Goal: Task Accomplishment & Management: Complete application form

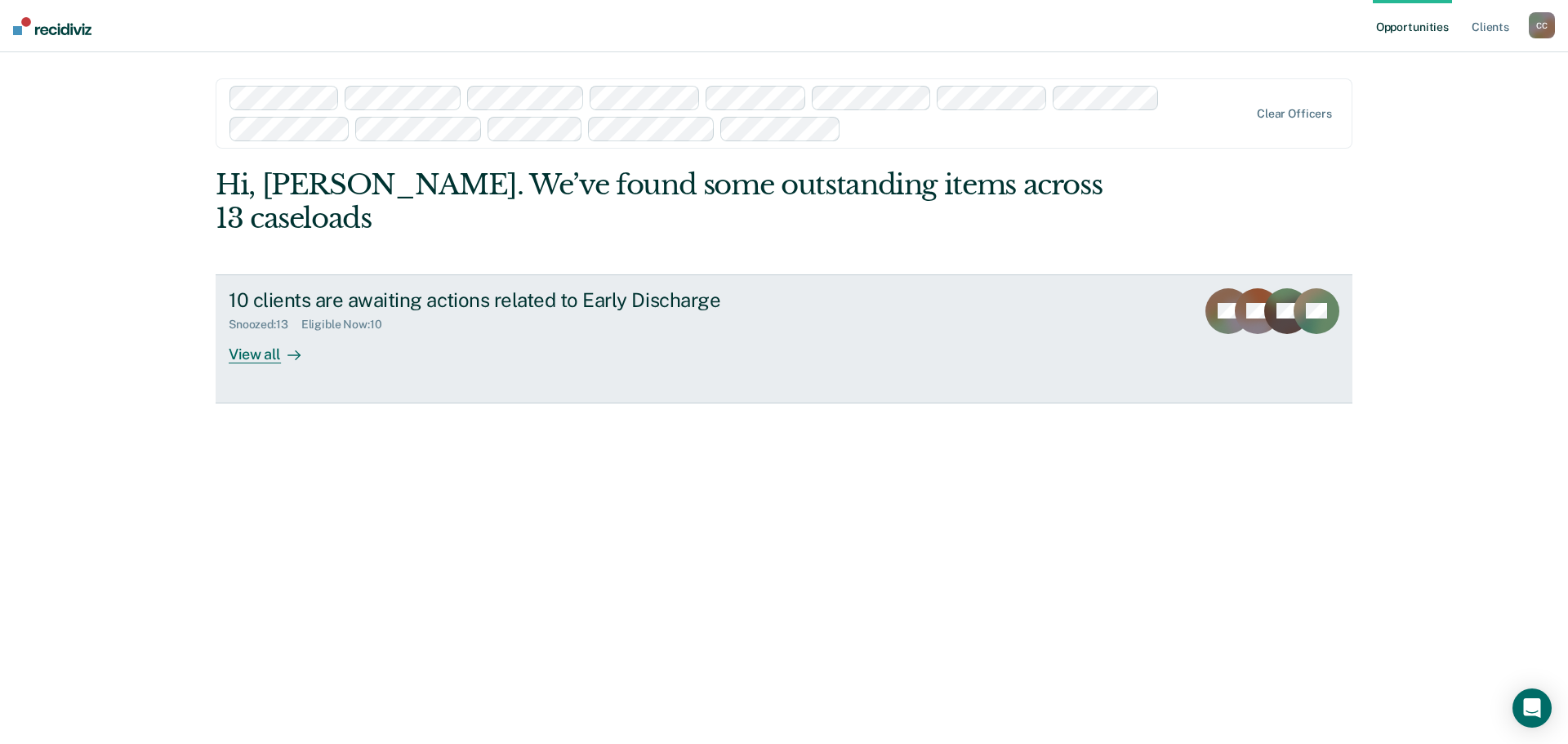
click at [252, 355] on div "View all" at bounding box center [273, 347] width 91 height 32
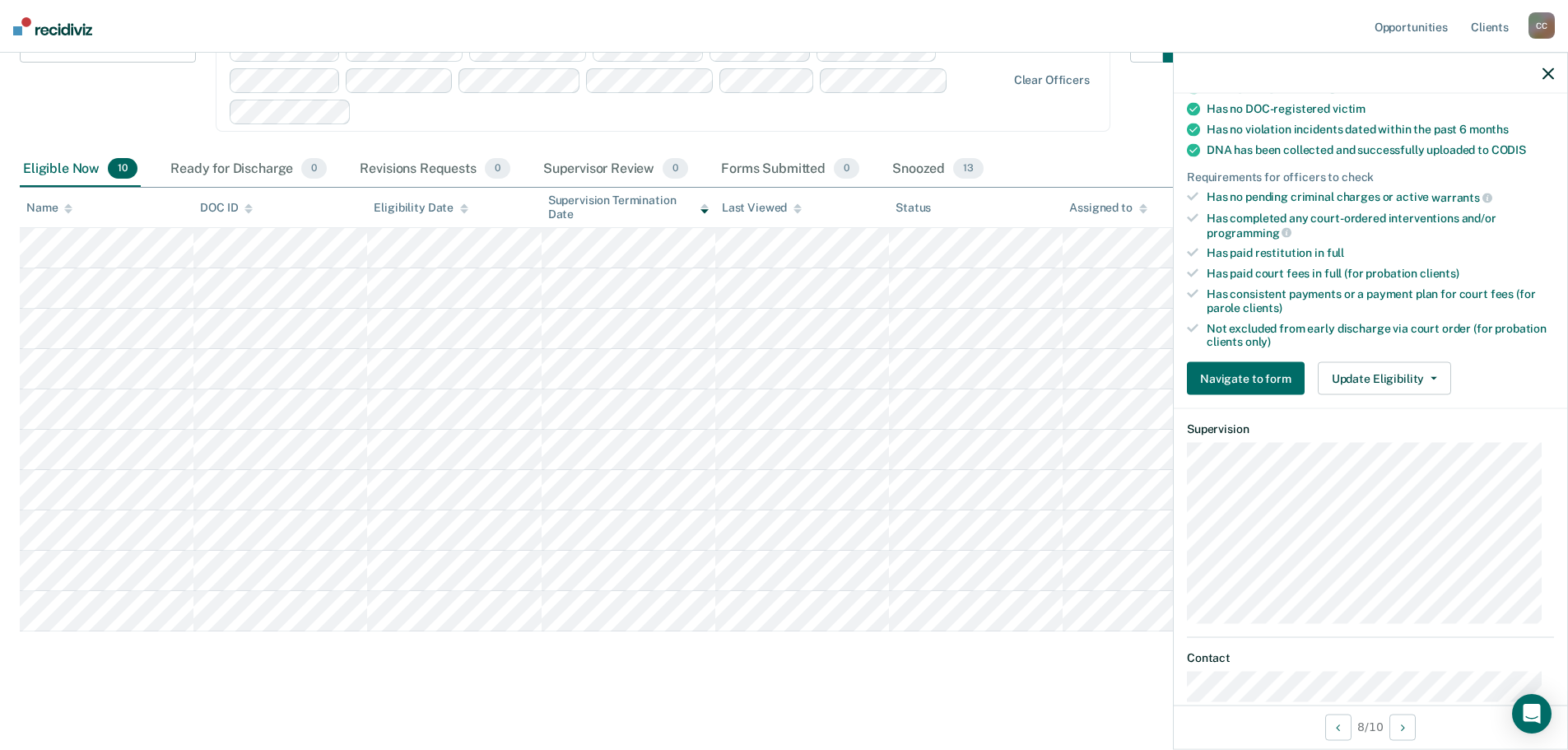
scroll to position [330, 0]
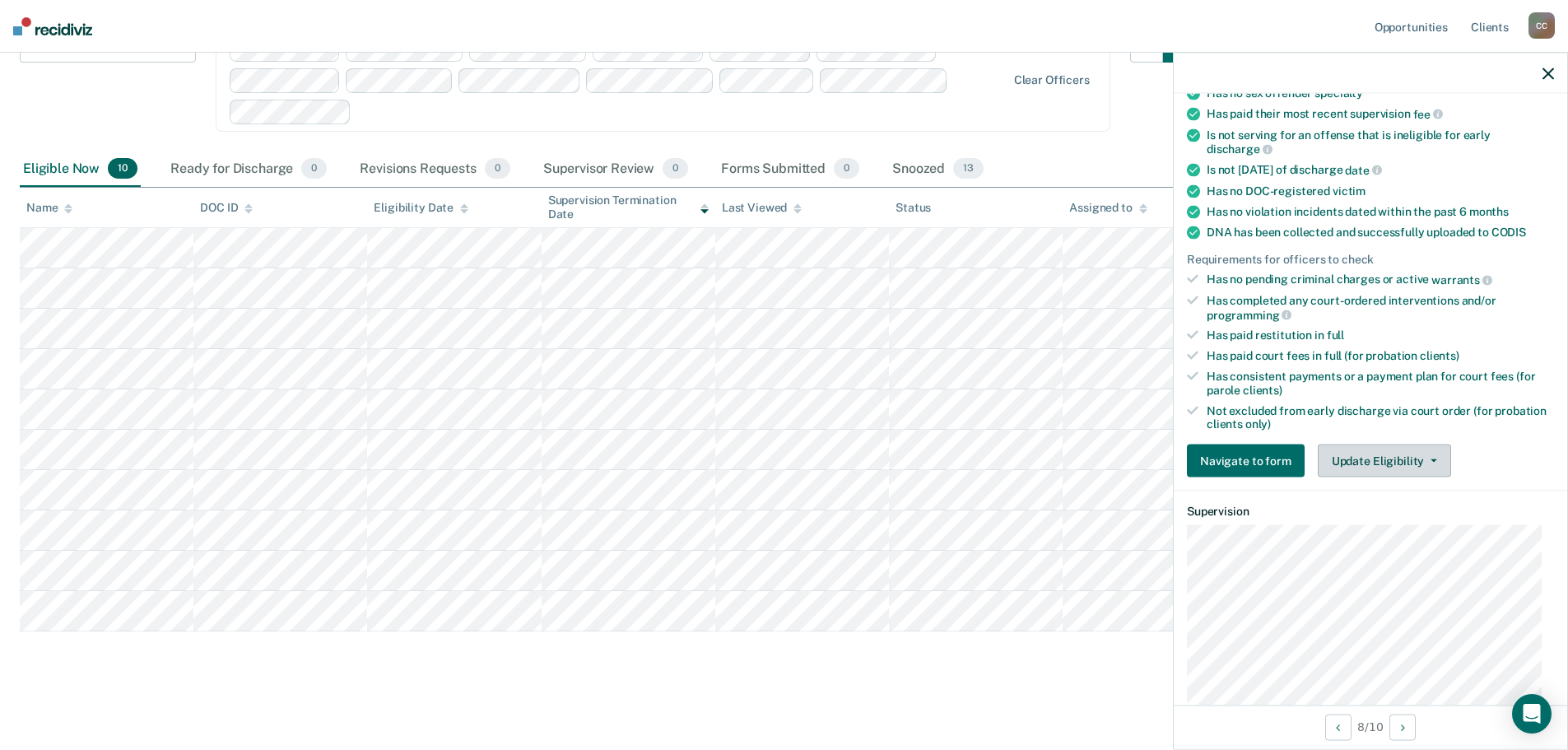
click at [1427, 454] on button "Update Eligibility" at bounding box center [1384, 461] width 133 height 33
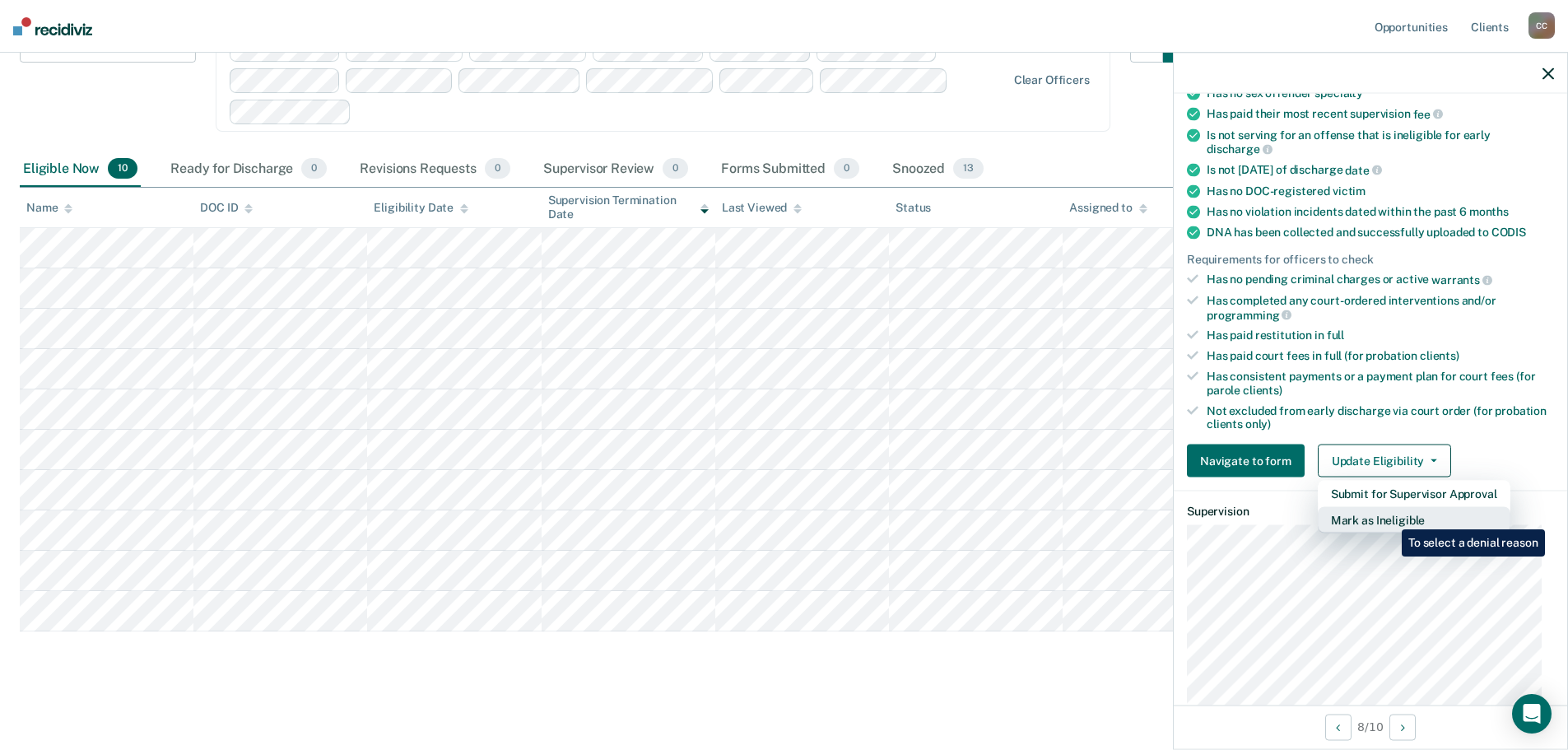
click at [1389, 517] on button "Mark as Ineligible" at bounding box center [1413, 520] width 192 height 26
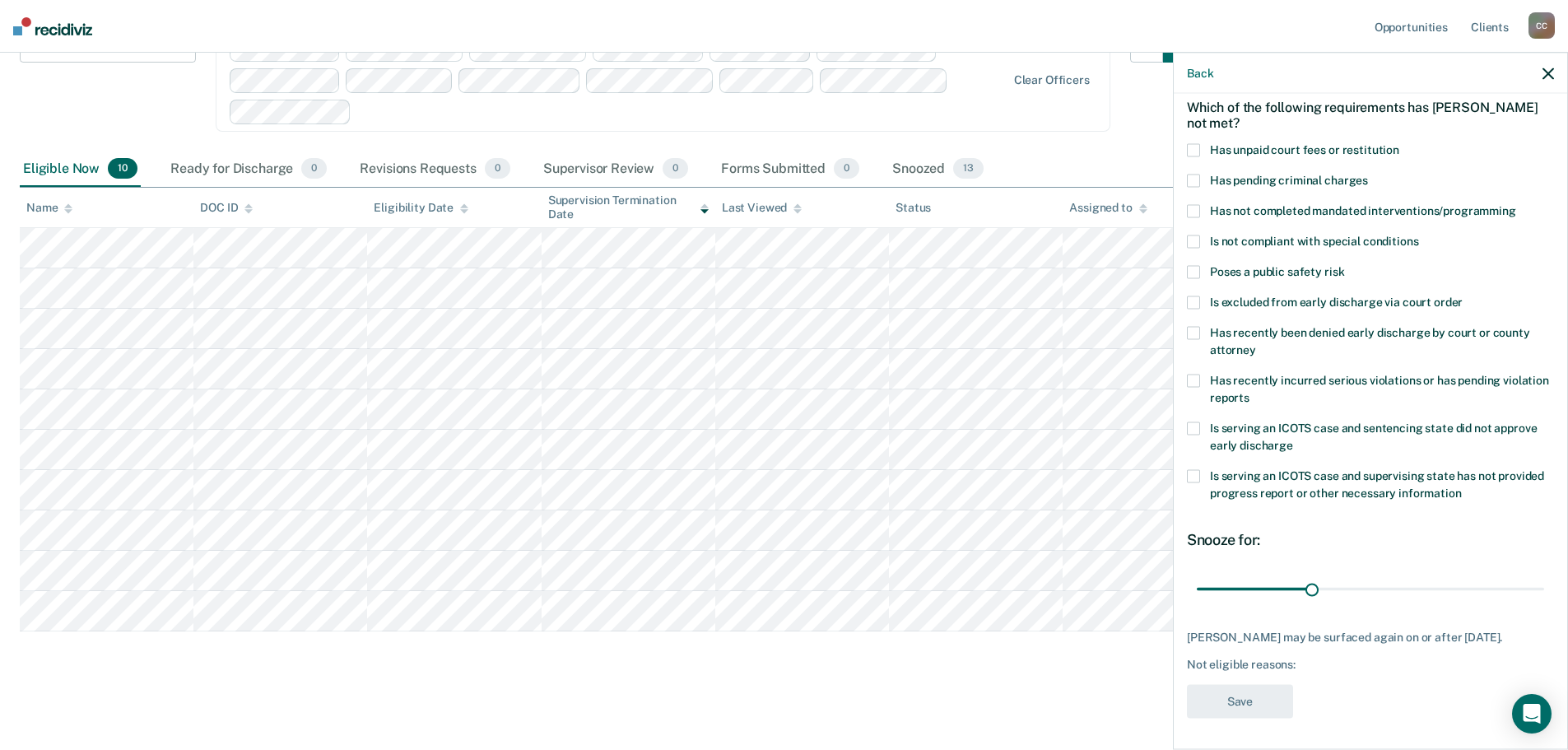
click at [1191, 379] on span at bounding box center [1194, 381] width 14 height 14
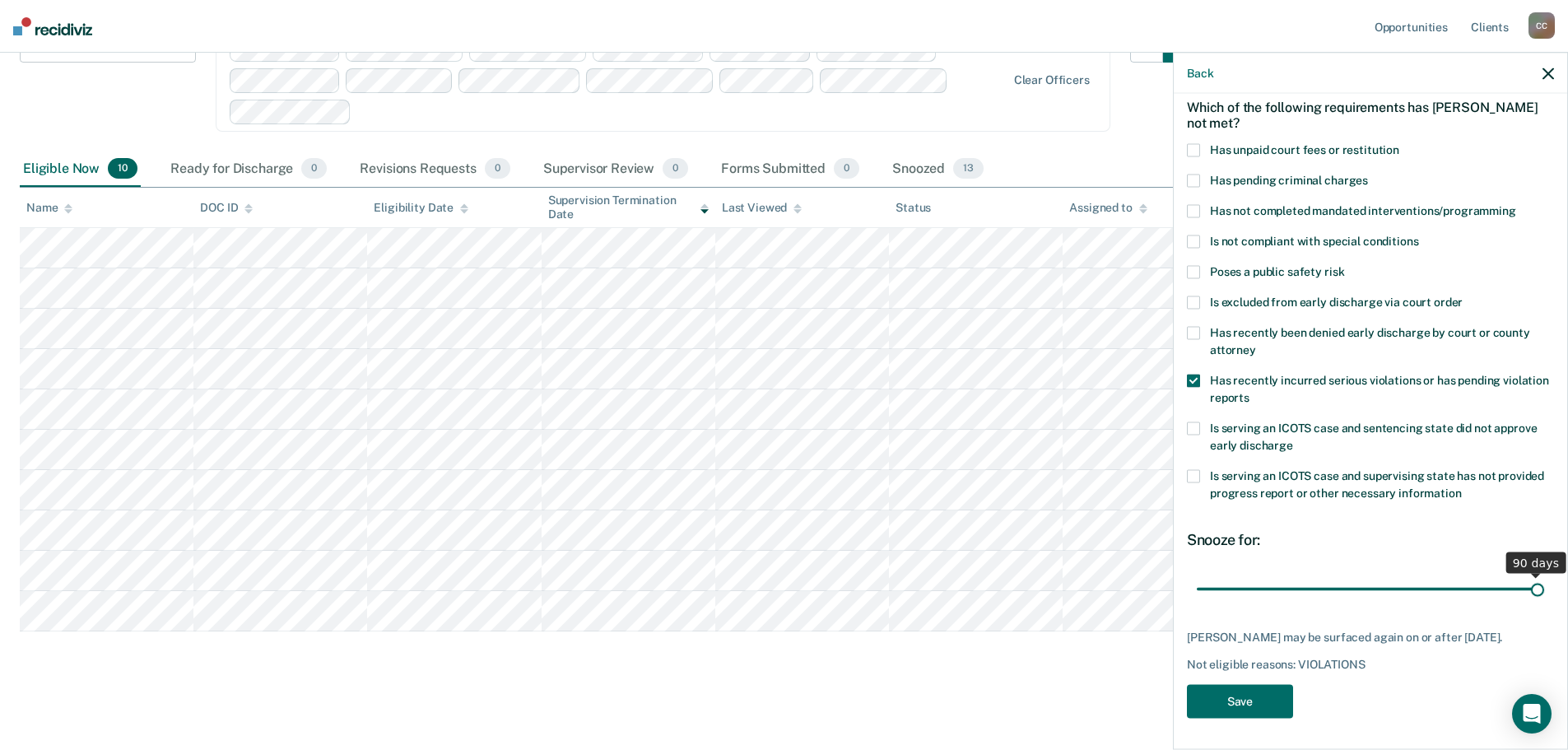
drag, startPoint x: 1308, startPoint y: 588, endPoint x: 1568, endPoint y: 596, distance: 260.1
type input "90"
click at [1545, 596] on input "range" at bounding box center [1370, 589] width 347 height 29
click at [1230, 700] on button "Save" at bounding box center [1240, 702] width 106 height 34
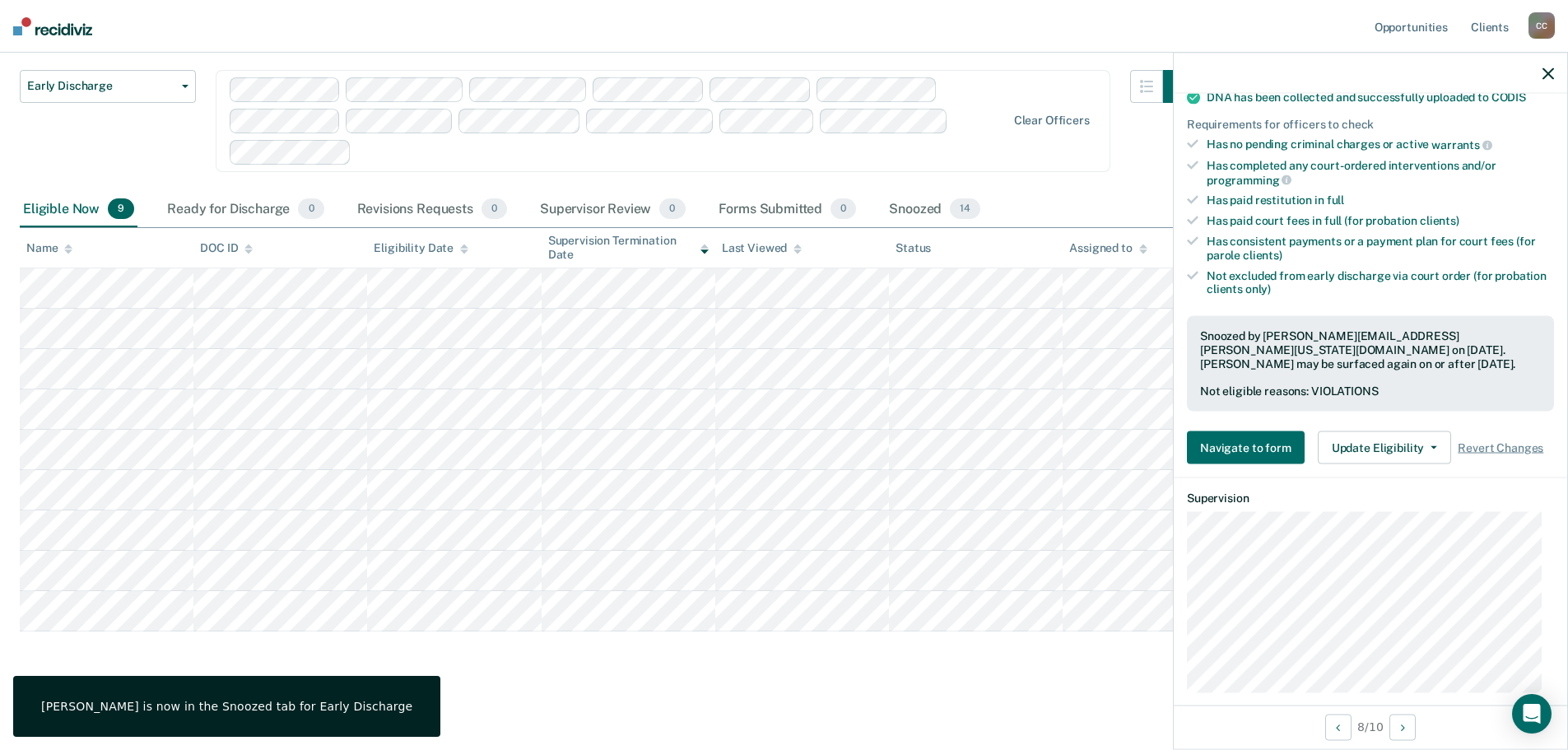
scroll to position [487, 0]
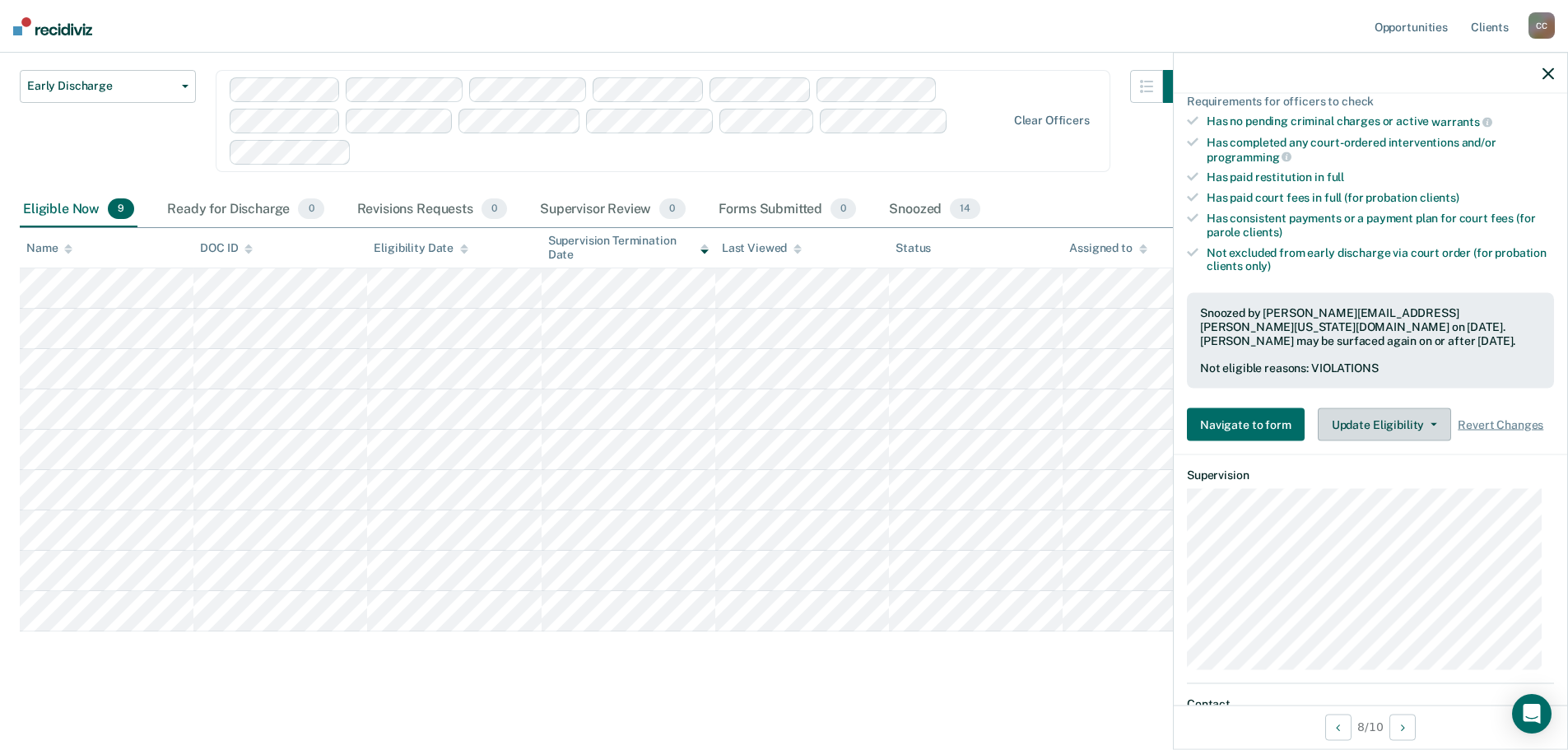
click at [1429, 419] on button "Update Eligibility" at bounding box center [1384, 424] width 133 height 33
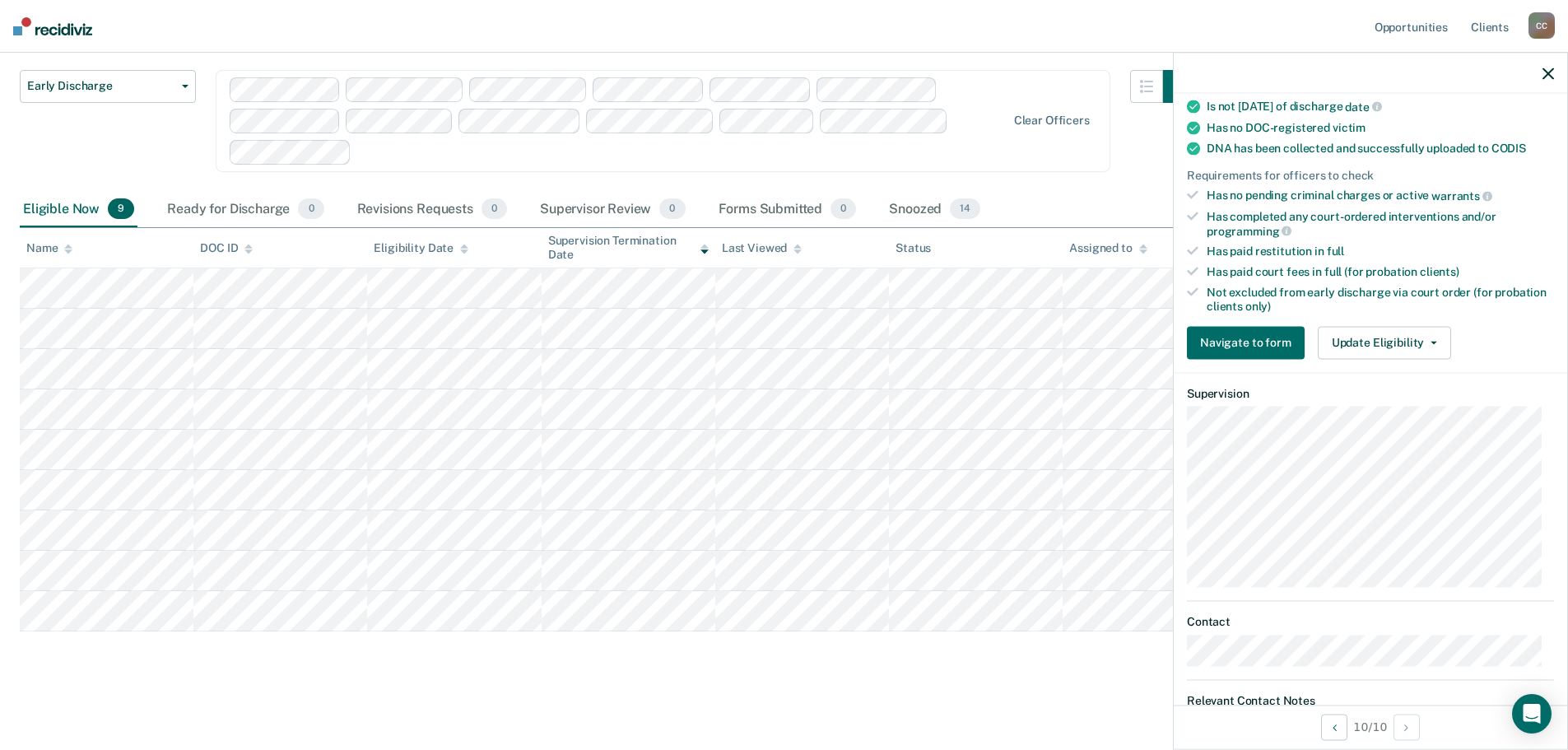
scroll to position [412, 0]
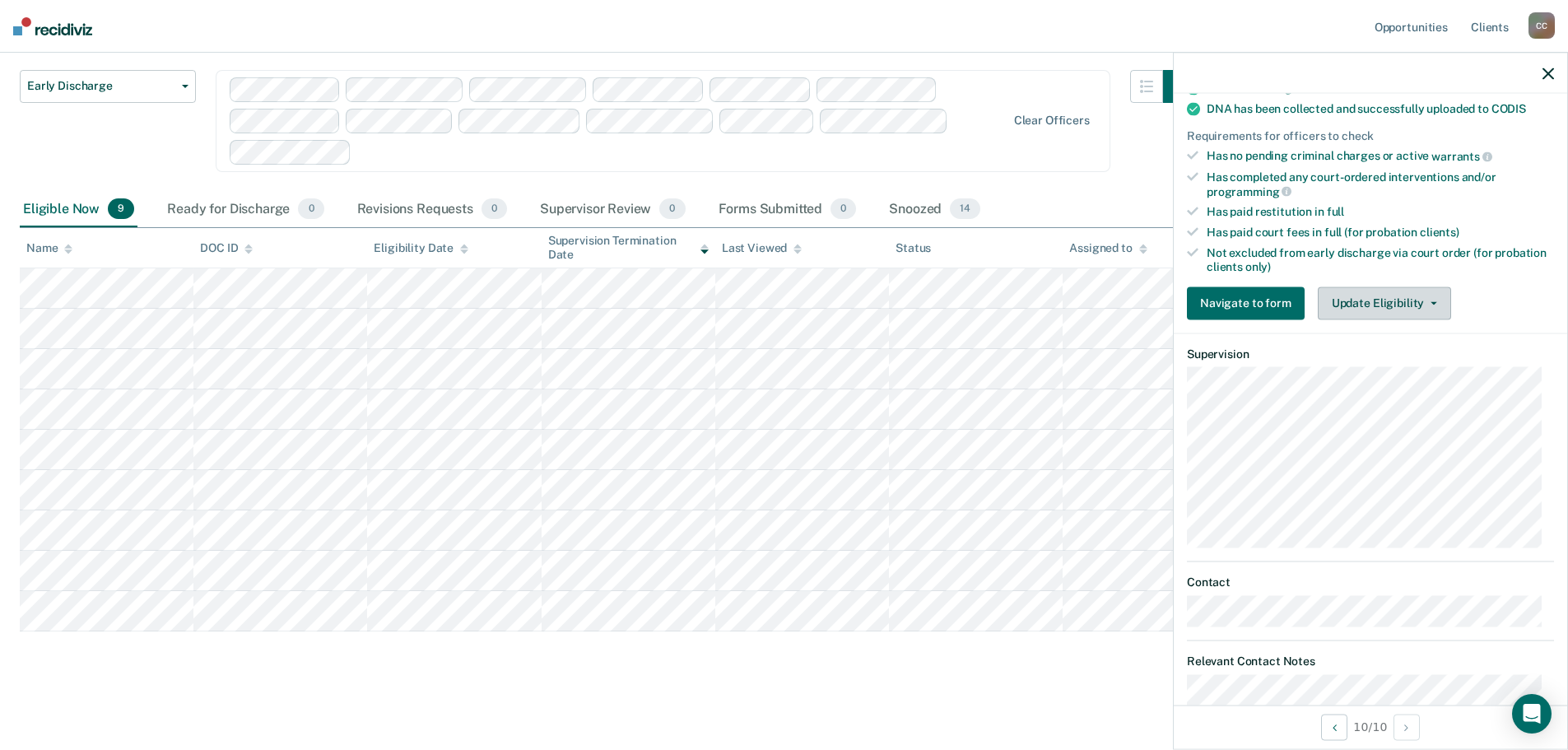
click at [1431, 302] on icon "button" at bounding box center [1434, 303] width 7 height 3
click at [1251, 303] on button "Navigate to form" at bounding box center [1246, 303] width 118 height 33
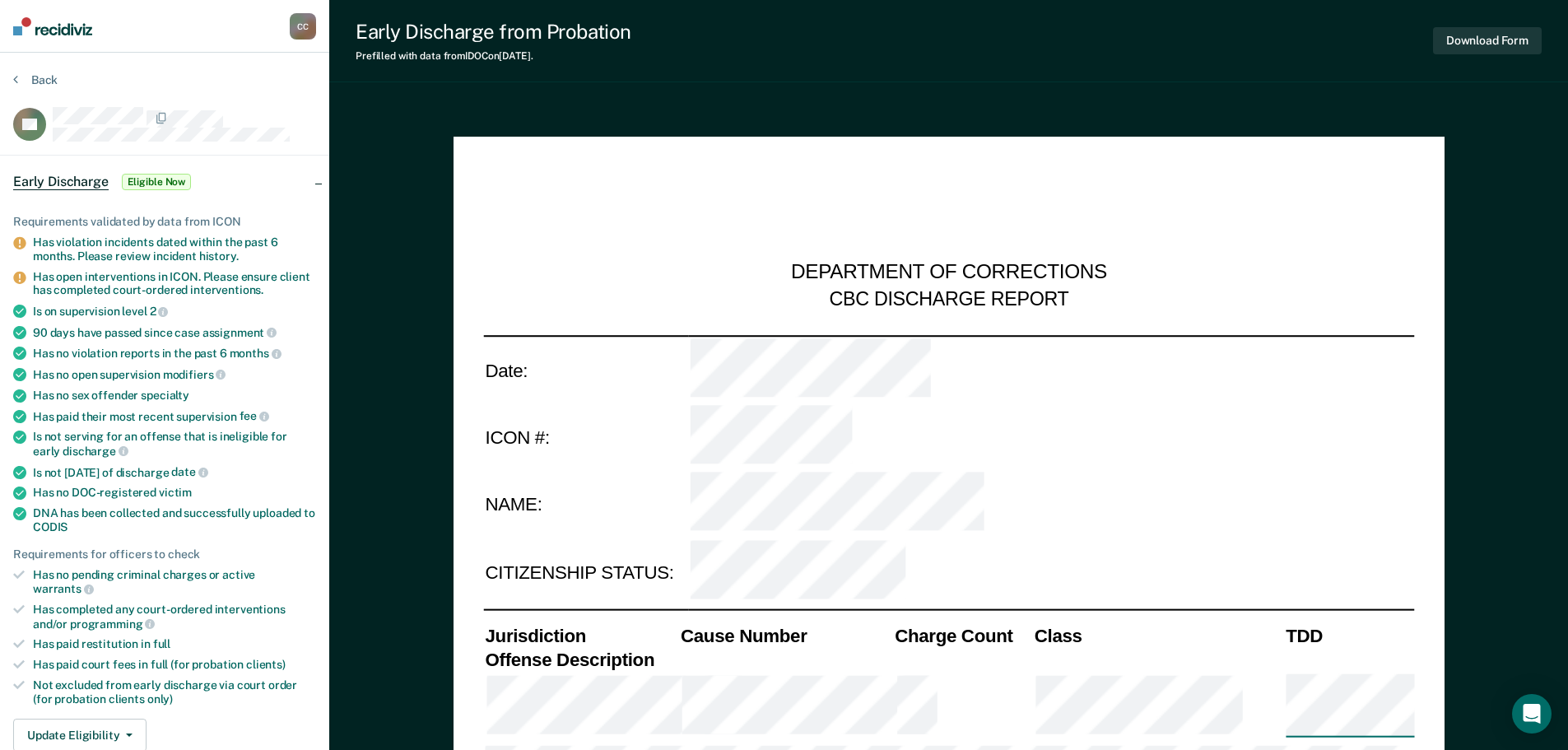
type textarea "x"
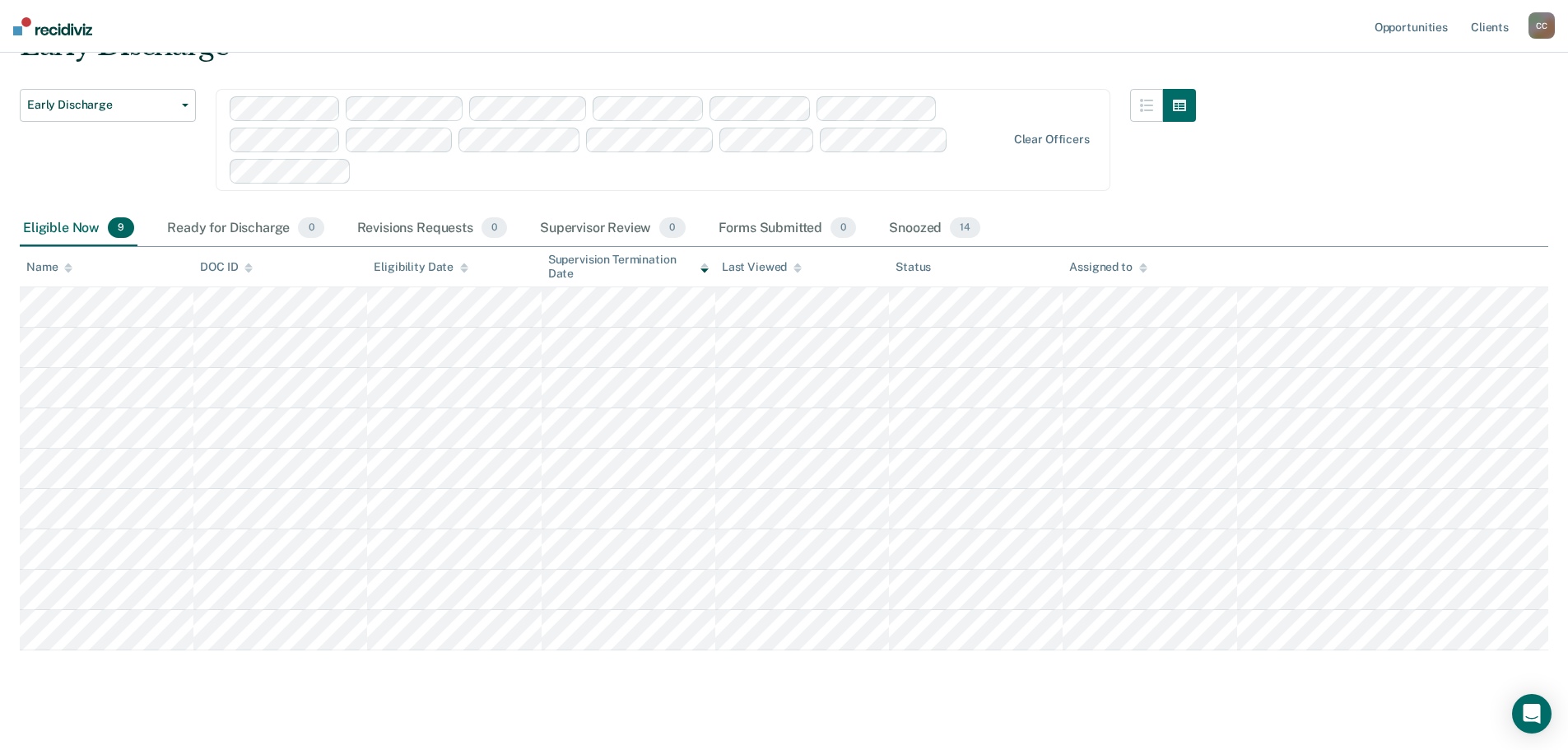
scroll to position [103, 0]
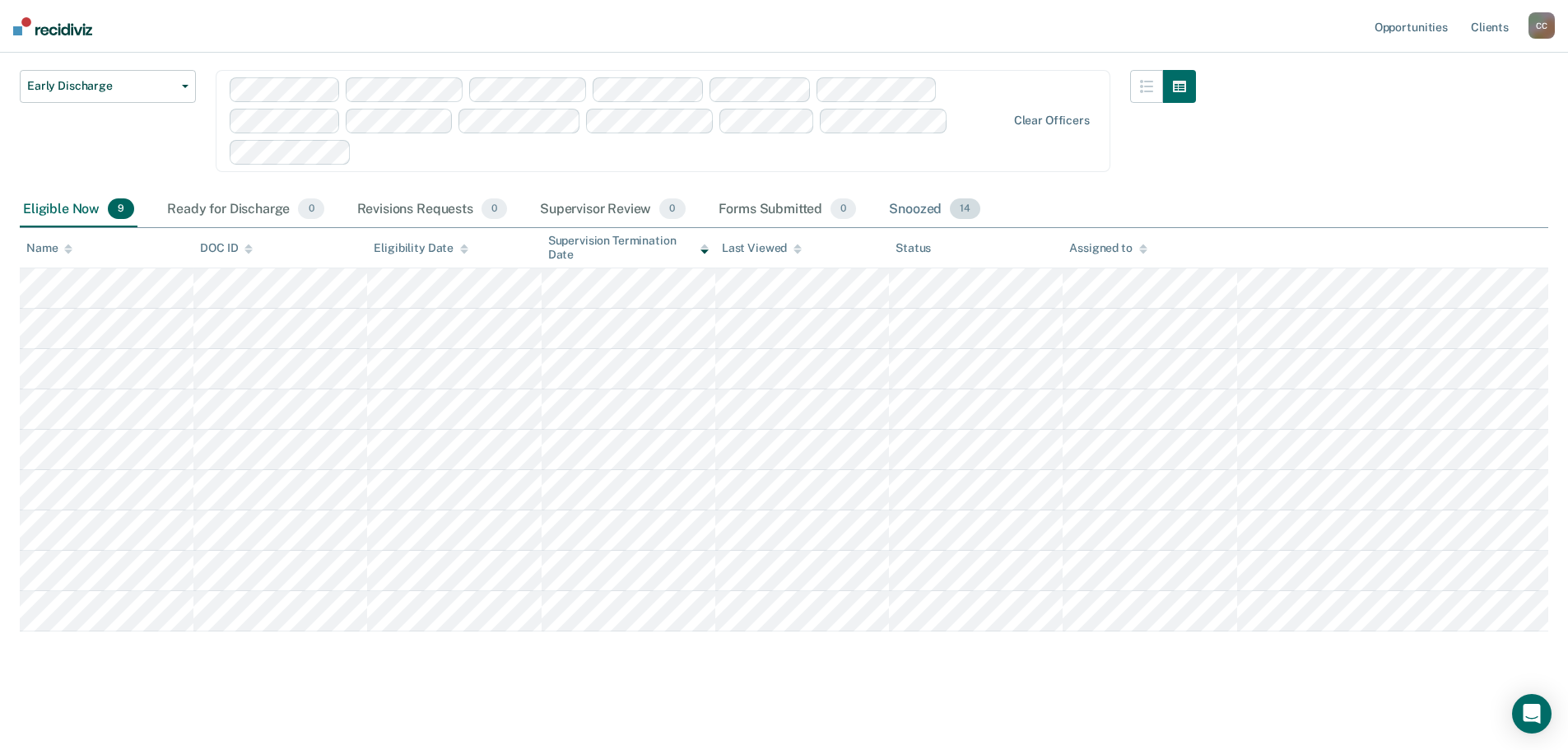
click at [968, 209] on span "14" at bounding box center [966, 209] width 31 height 21
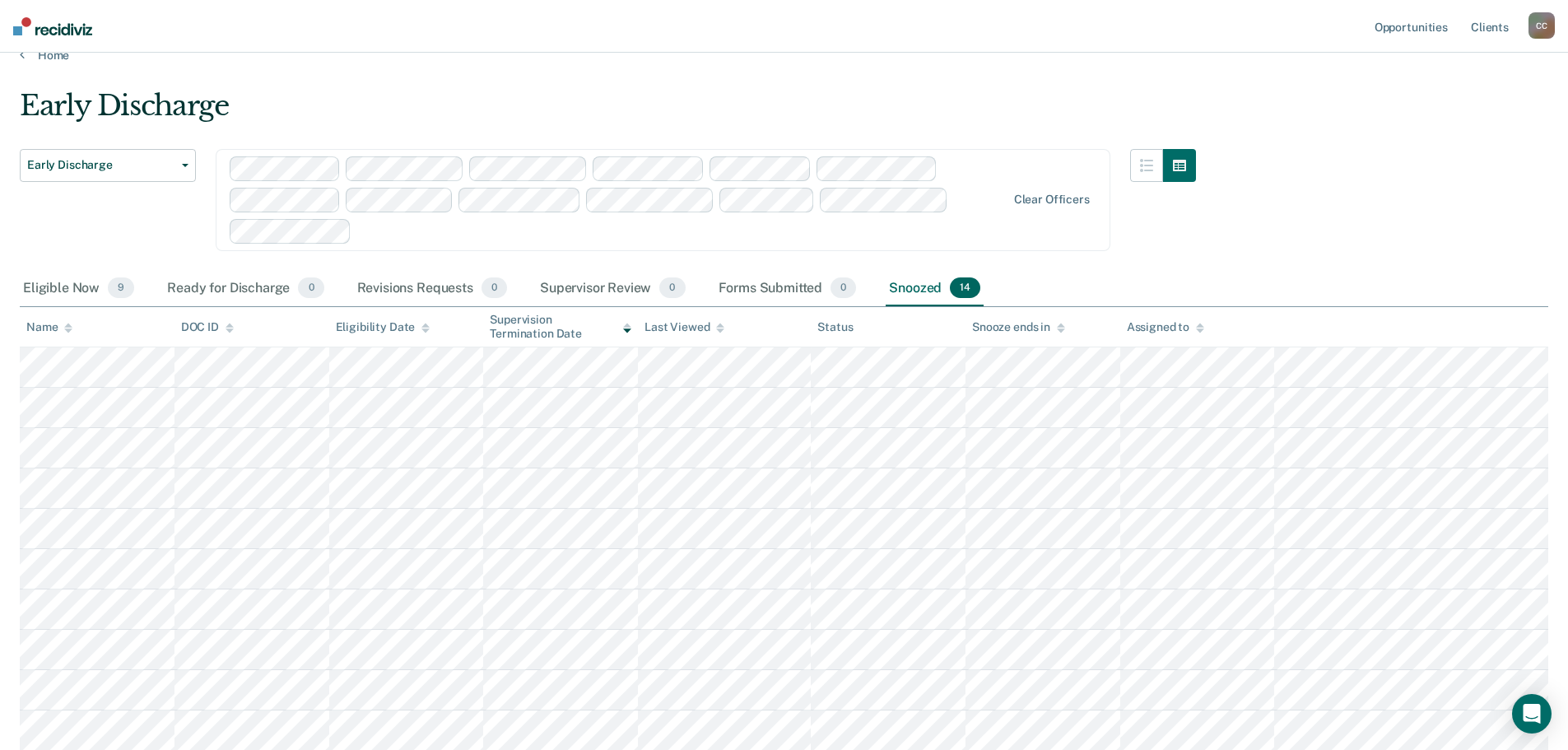
scroll to position [0, 0]
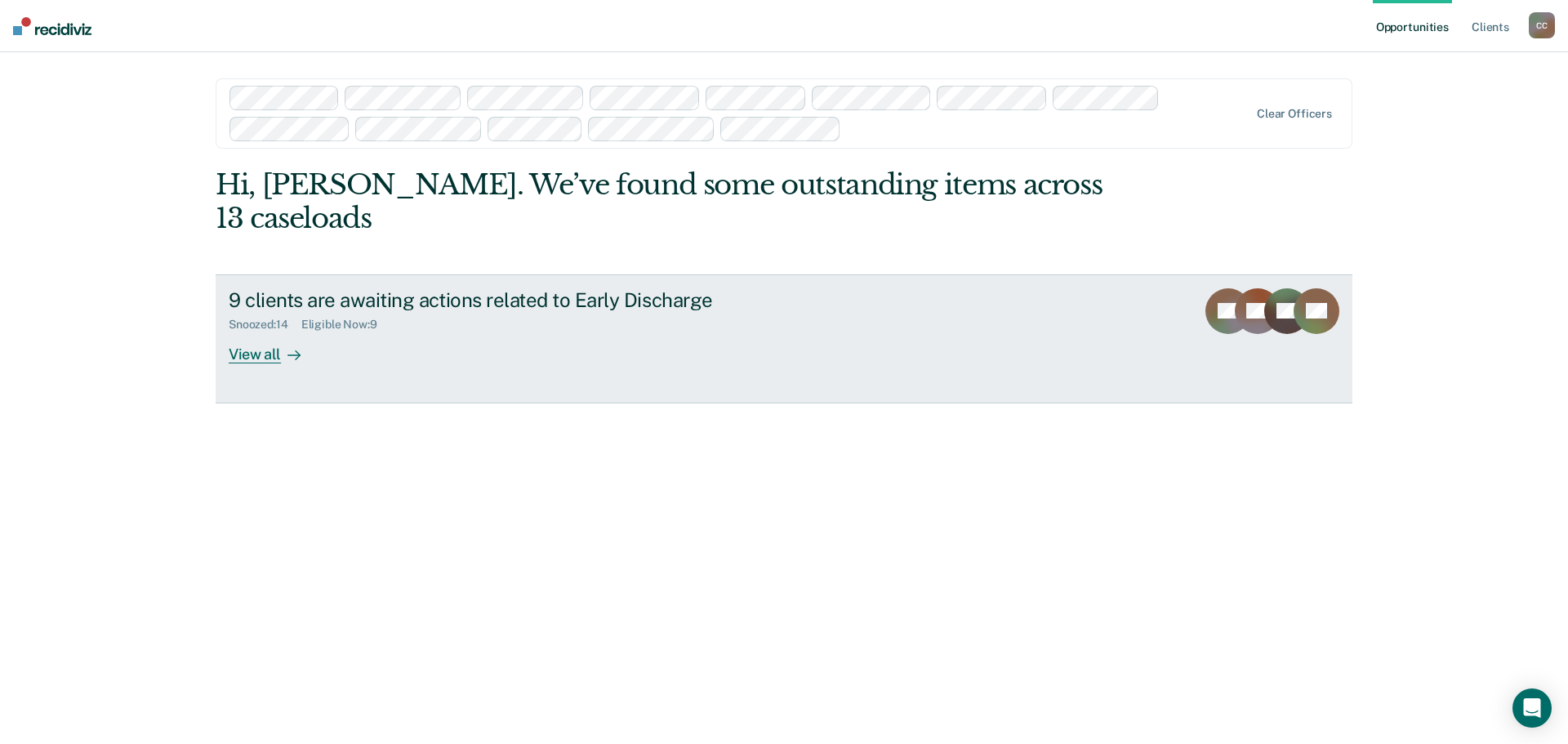
click at [262, 355] on div "View all" at bounding box center [273, 347] width 91 height 32
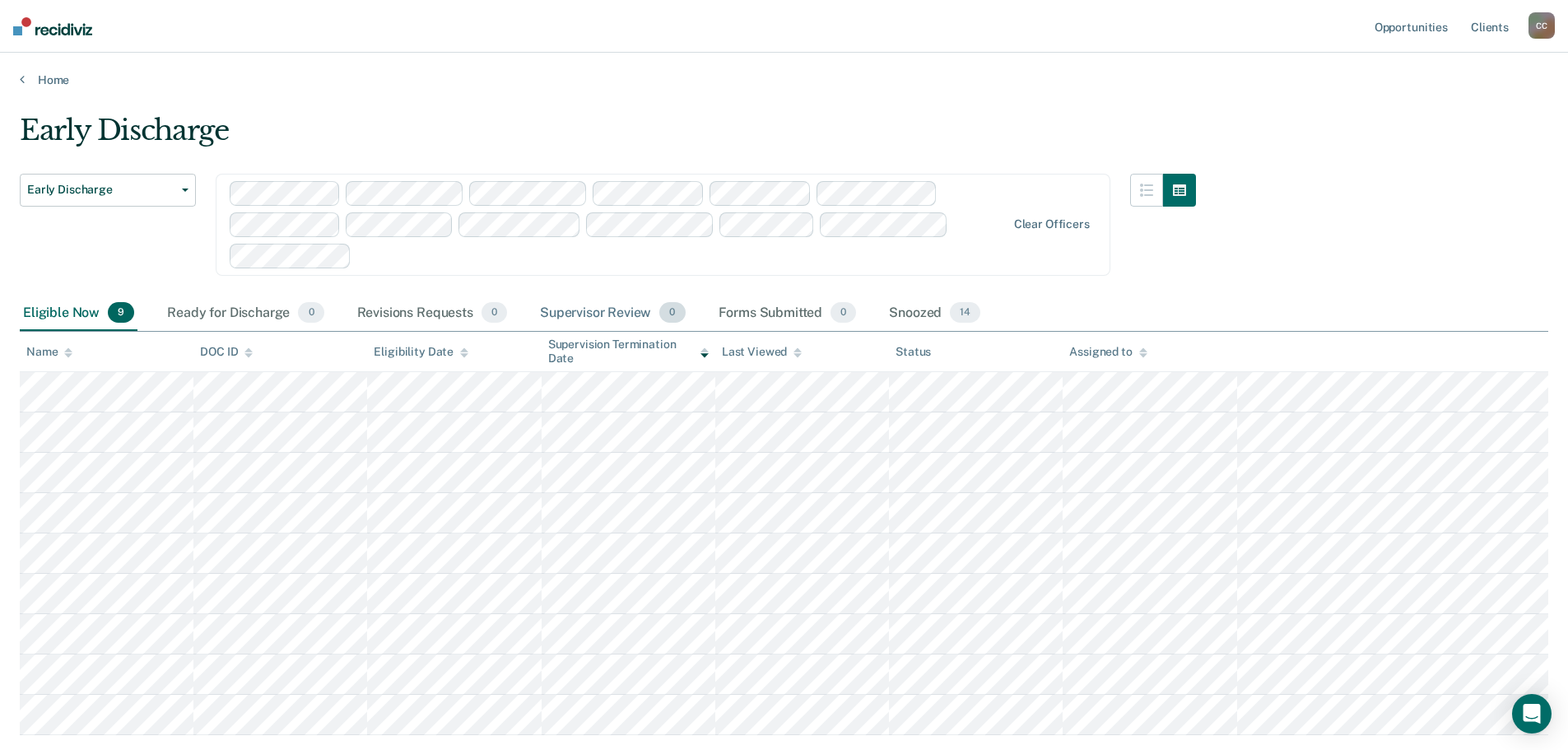
click at [674, 309] on span "0" at bounding box center [672, 313] width 25 height 21
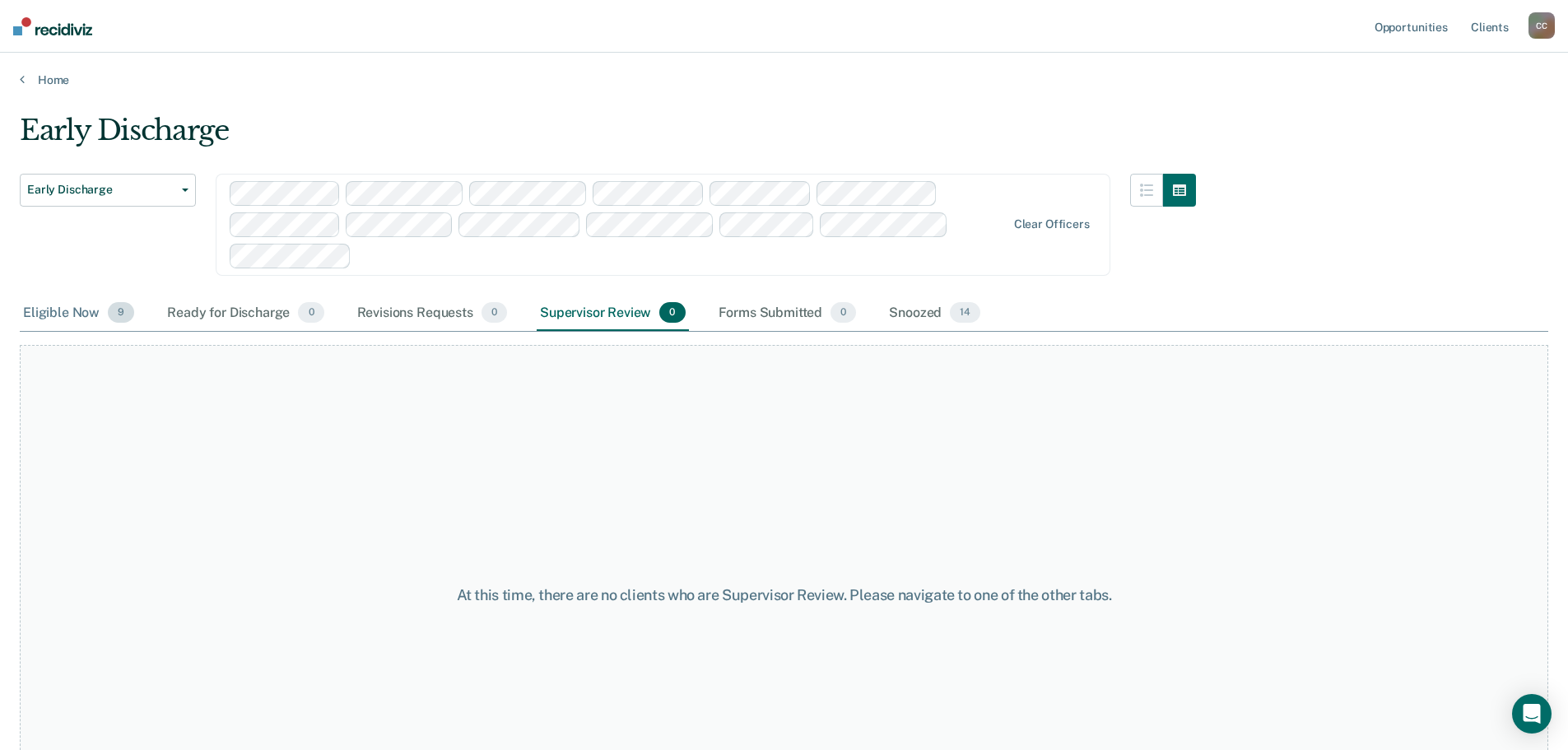
click at [122, 315] on span "9" at bounding box center [121, 313] width 26 height 21
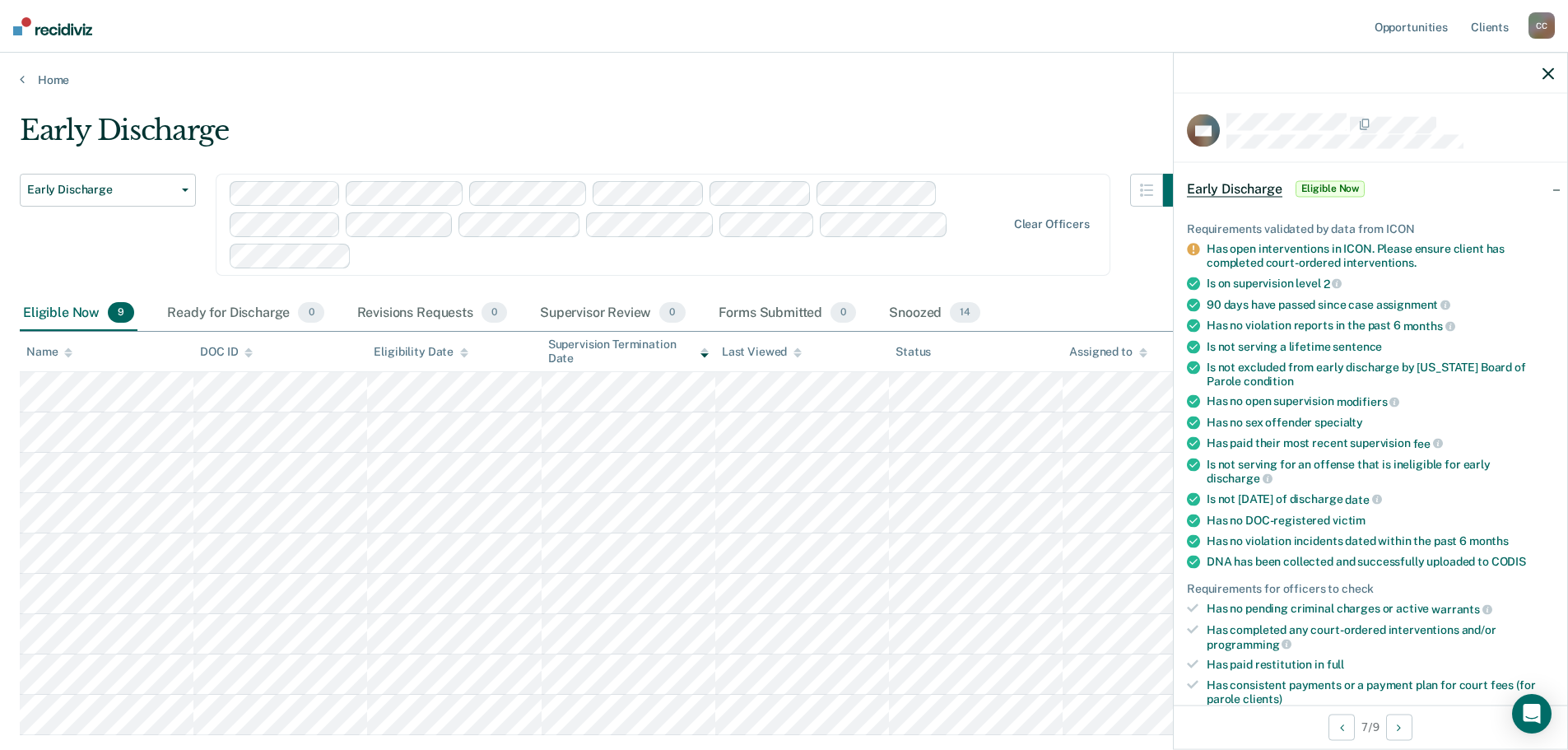
click at [1550, 69] on div at bounding box center [1370, 73] width 393 height 42
click at [1550, 70] on icon "button" at bounding box center [1549, 73] width 12 height 12
